Goal: Entertainment & Leisure: Consume media (video, audio)

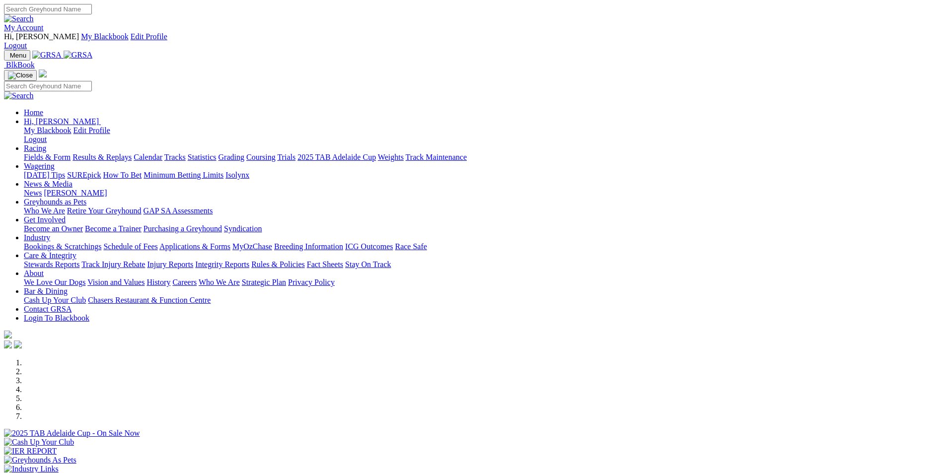
click at [132, 153] on link "Results & Replays" at bounding box center [102, 157] width 59 height 8
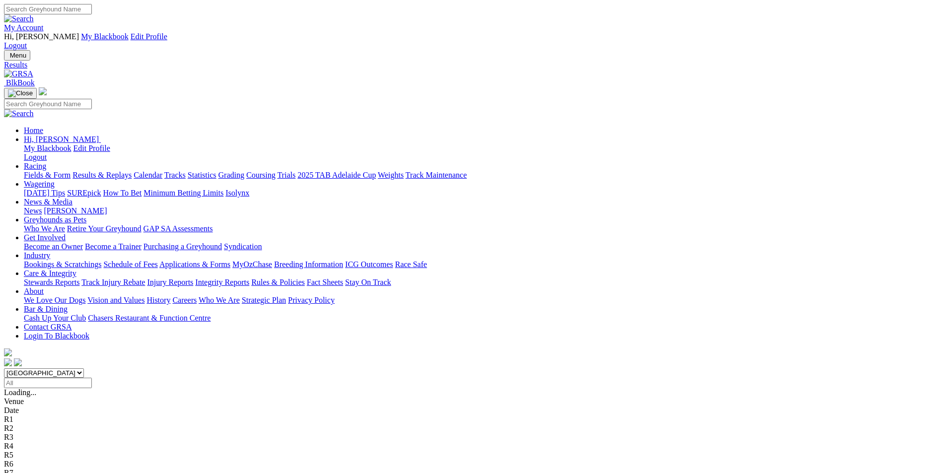
click at [37, 406] on span "2 1 8 6" at bounding box center [26, 410] width 22 height 8
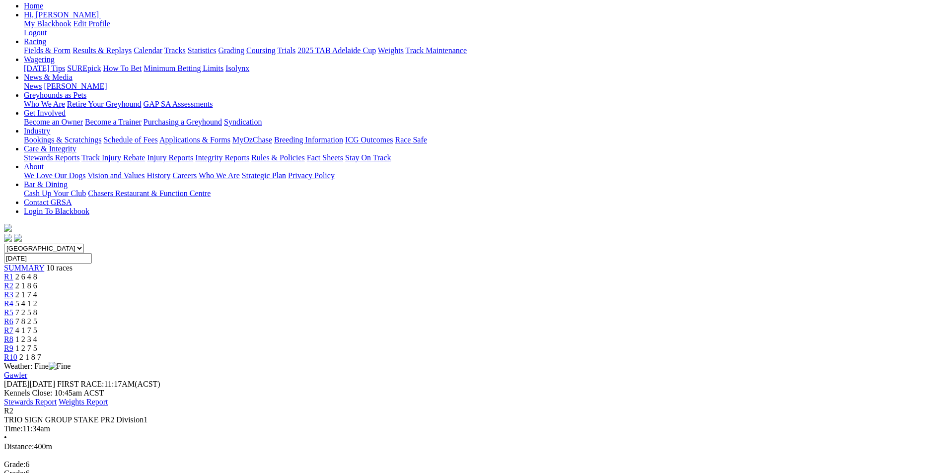
scroll to position [132, 0]
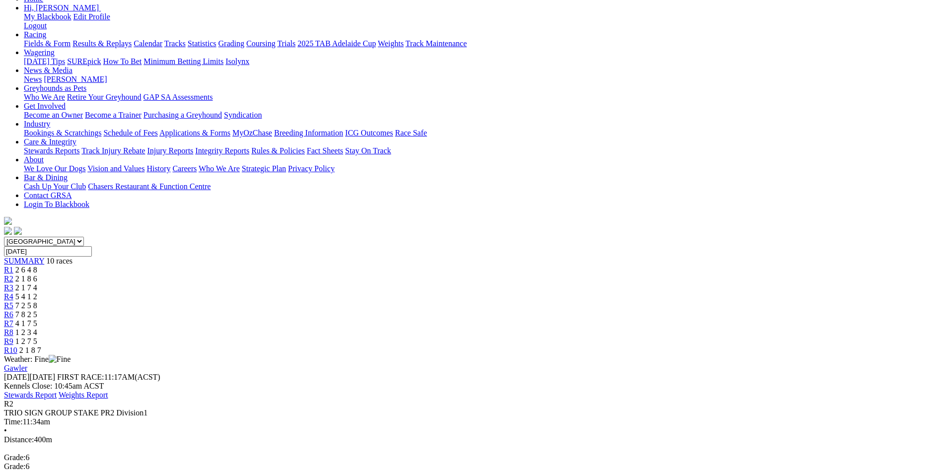
click at [37, 284] on span "2 1 7 4" at bounding box center [26, 288] width 22 height 8
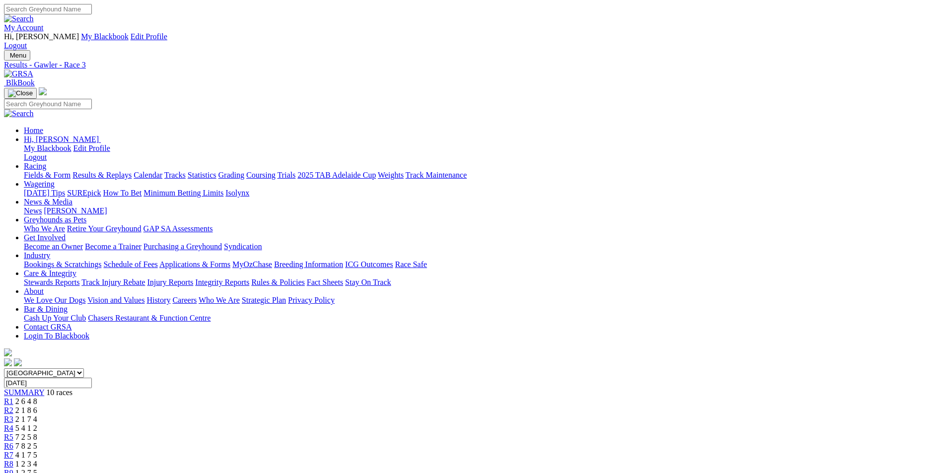
click at [37, 424] on span "5 4 1 2" at bounding box center [26, 428] width 22 height 8
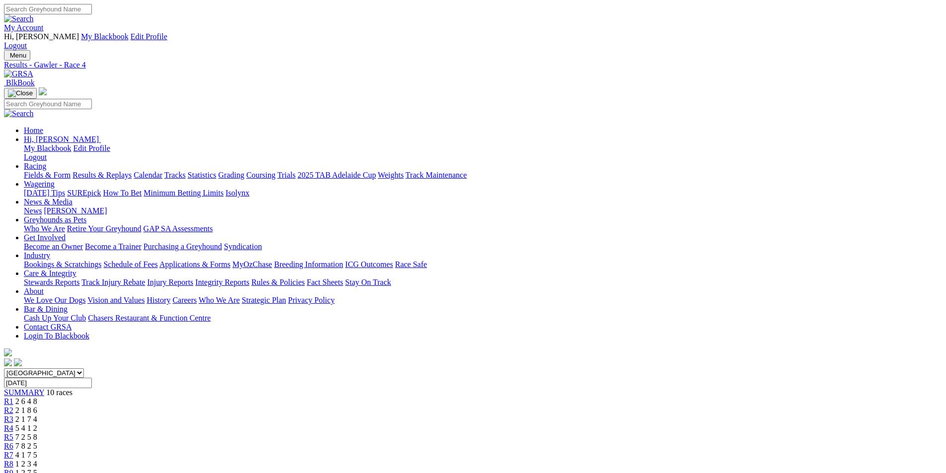
click at [37, 433] on span "7 2 5 8" at bounding box center [26, 437] width 22 height 8
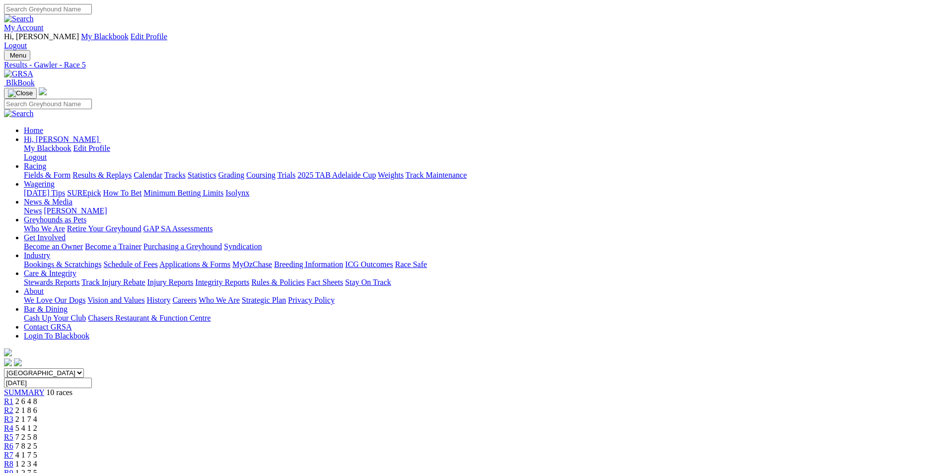
click at [37, 442] on span "7 8 2 5" at bounding box center [26, 446] width 22 height 8
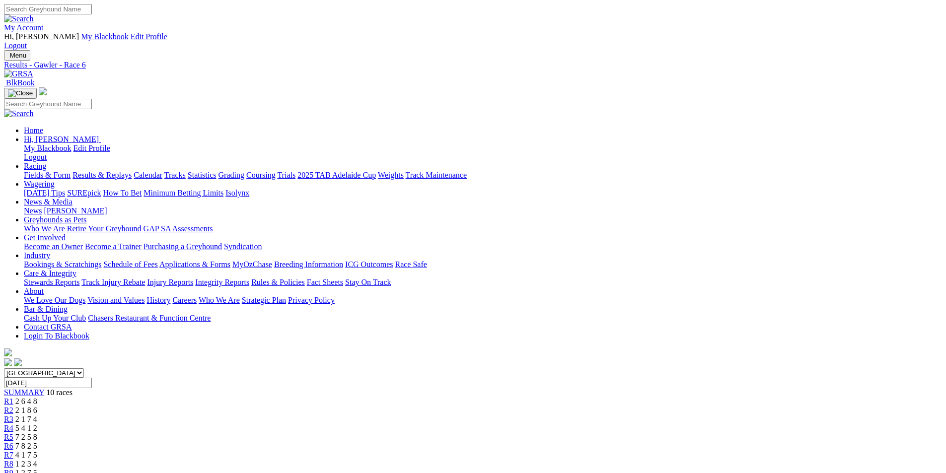
click at [37, 451] on span "4 1 7 5" at bounding box center [26, 455] width 22 height 8
click at [37, 460] on span "1 2 3 4" at bounding box center [26, 464] width 22 height 8
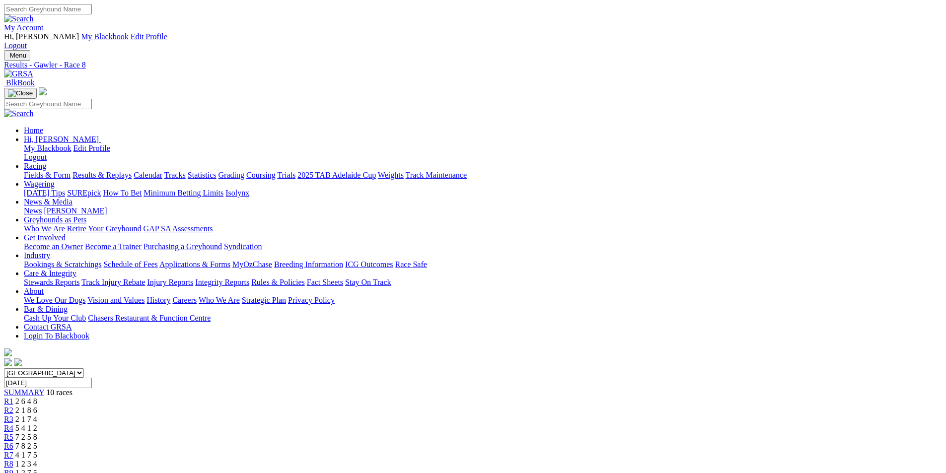
click at [37, 469] on span "1 2 7 5" at bounding box center [26, 473] width 22 height 8
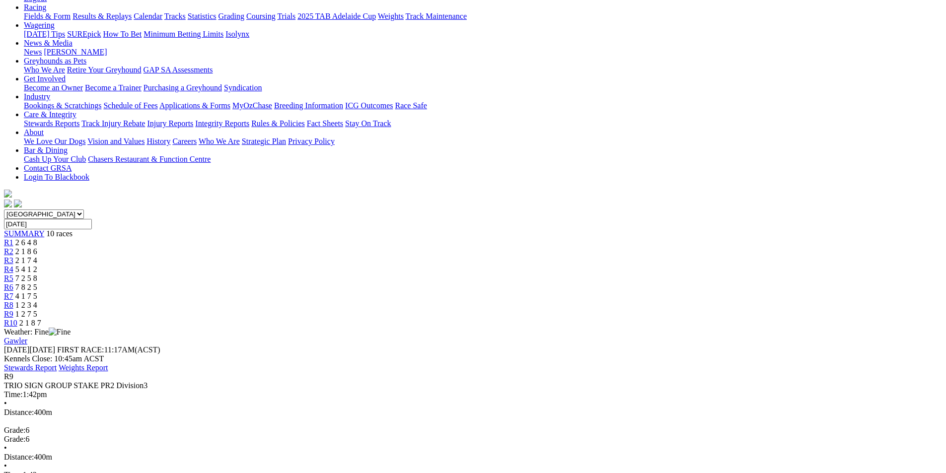
scroll to position [185, 0]
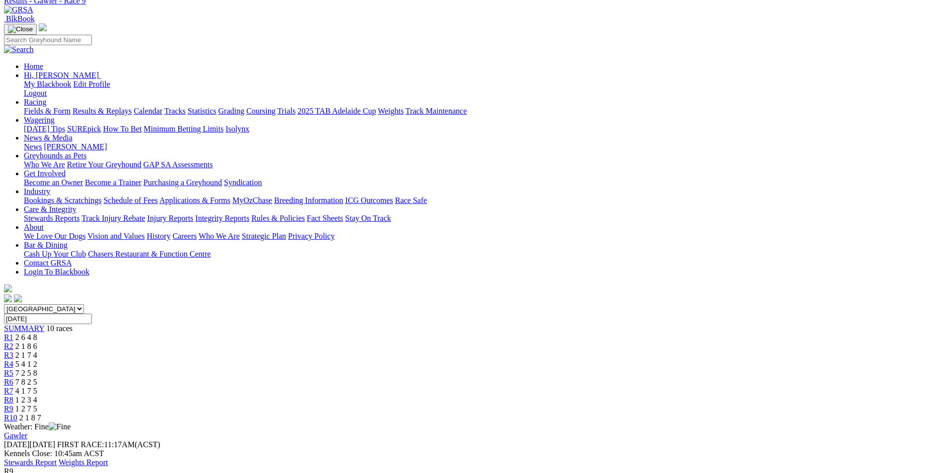
scroll to position [0, 0]
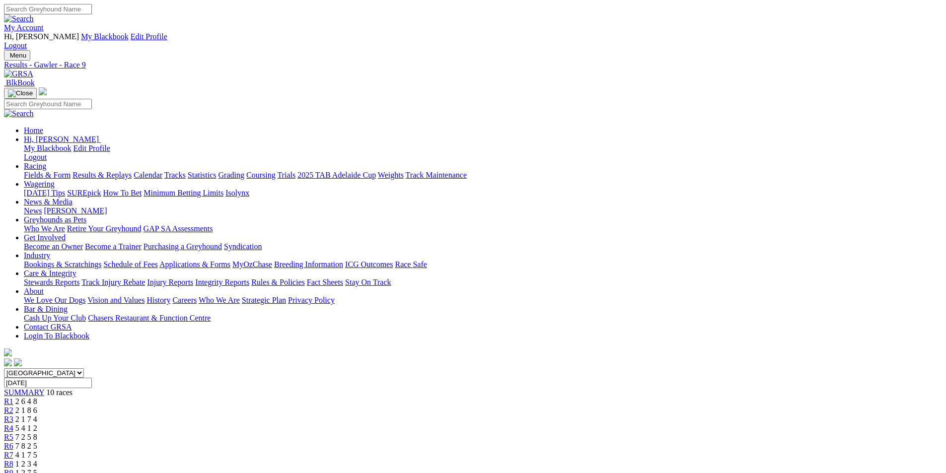
click at [41, 473] on span "2 1 8 7" at bounding box center [30, 482] width 22 height 8
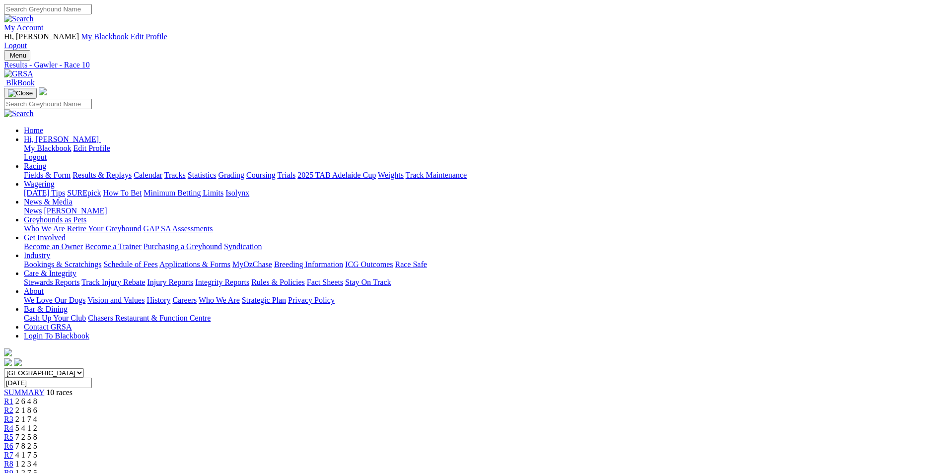
click at [37, 406] on span "2 1 8 6" at bounding box center [26, 410] width 22 height 8
